Goal: Find specific page/section: Find specific page/section

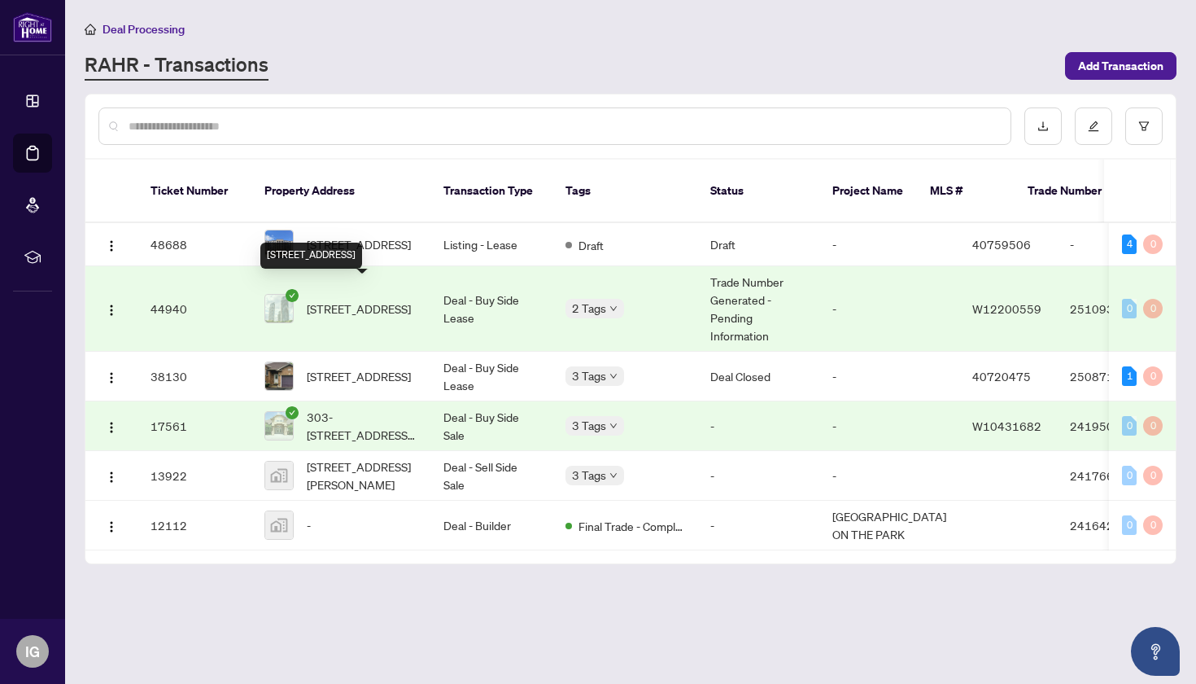
click at [378, 299] on span "[STREET_ADDRESS]" at bounding box center [359, 308] width 104 height 18
click at [396, 367] on span "[STREET_ADDRESS]" at bounding box center [359, 376] width 104 height 18
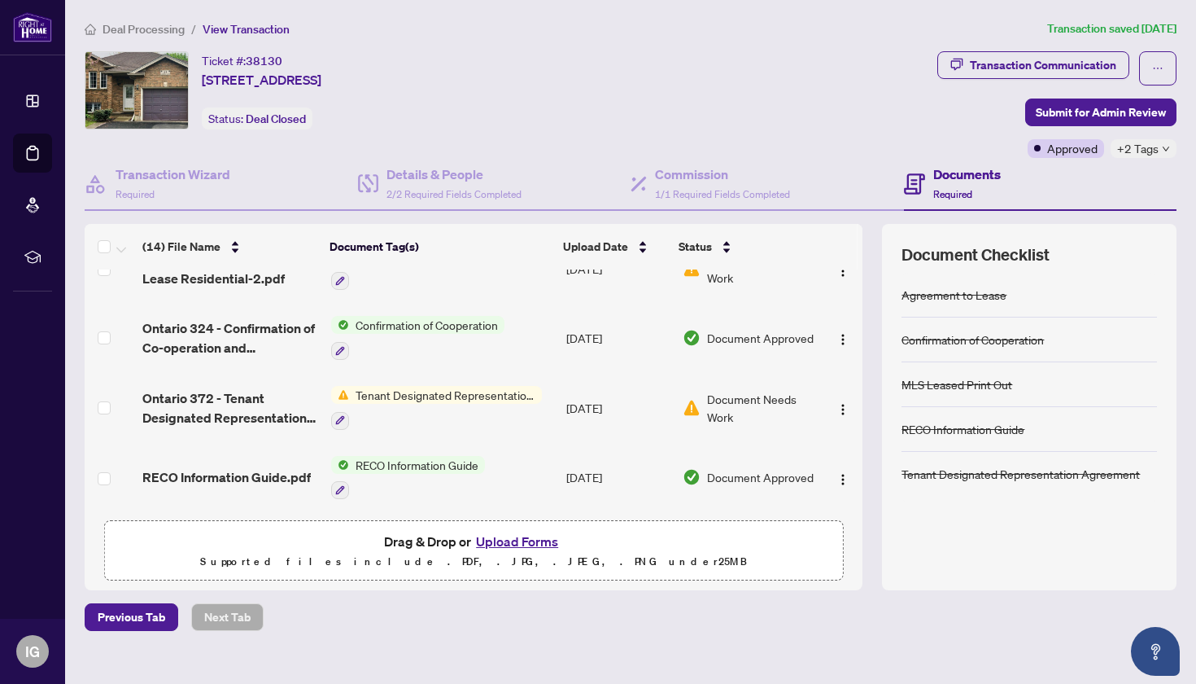
scroll to position [642, 0]
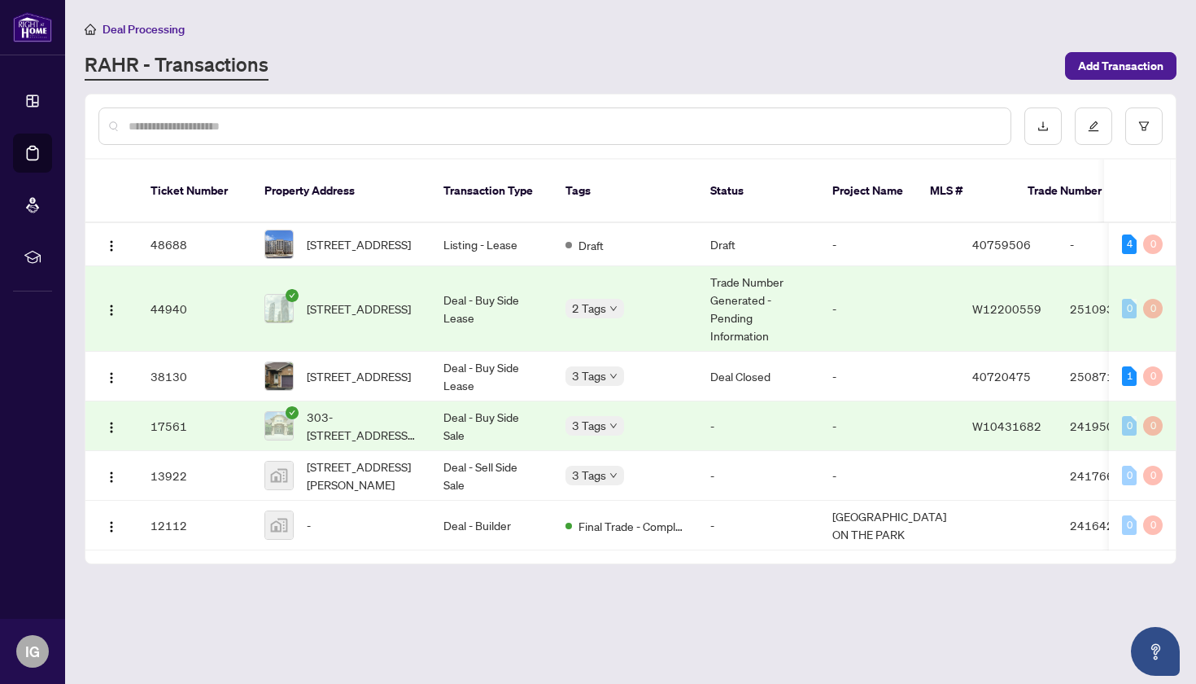
click at [497, 298] on td "Deal - Buy Side Lease" at bounding box center [491, 308] width 122 height 85
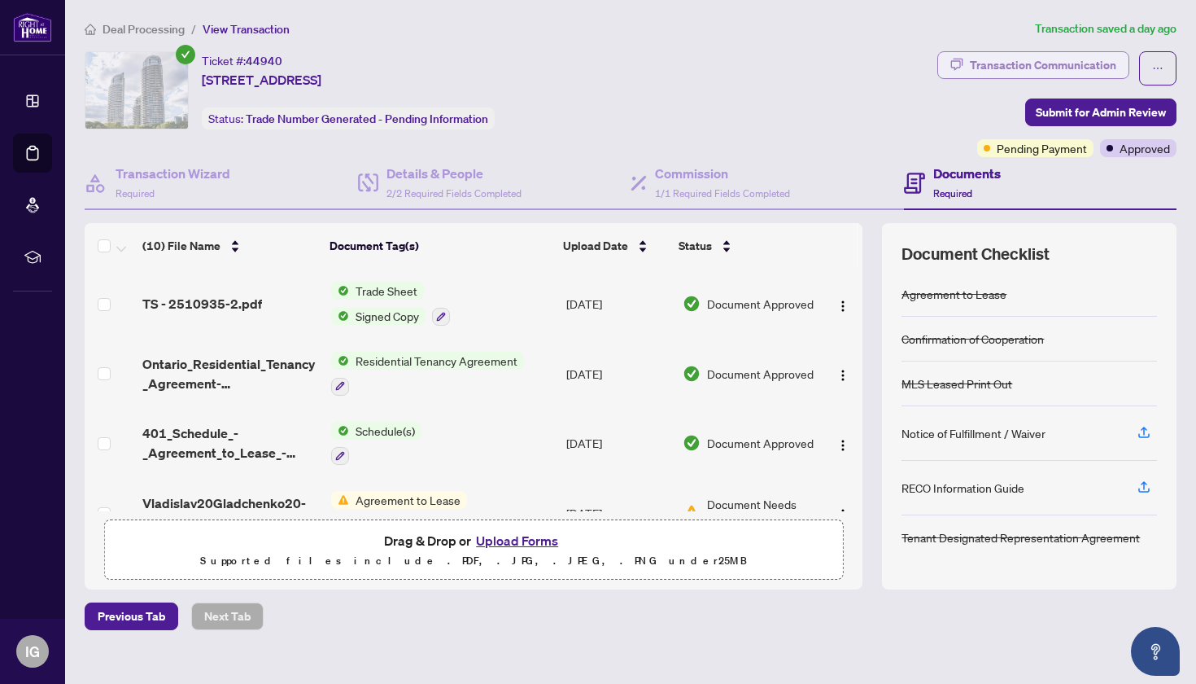
click at [1006, 67] on div "Transaction Communication" at bounding box center [1043, 65] width 146 height 26
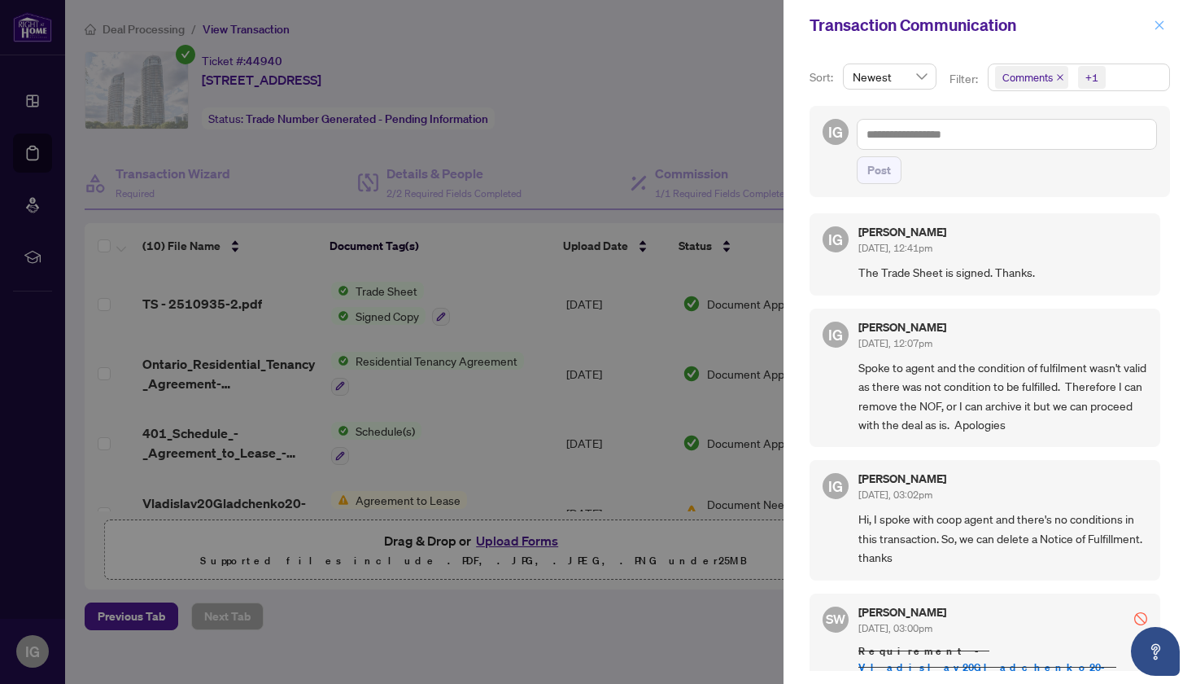
click at [1160, 25] on icon "close" at bounding box center [1159, 24] width 9 height 9
